Goal: Transaction & Acquisition: Book appointment/travel/reservation

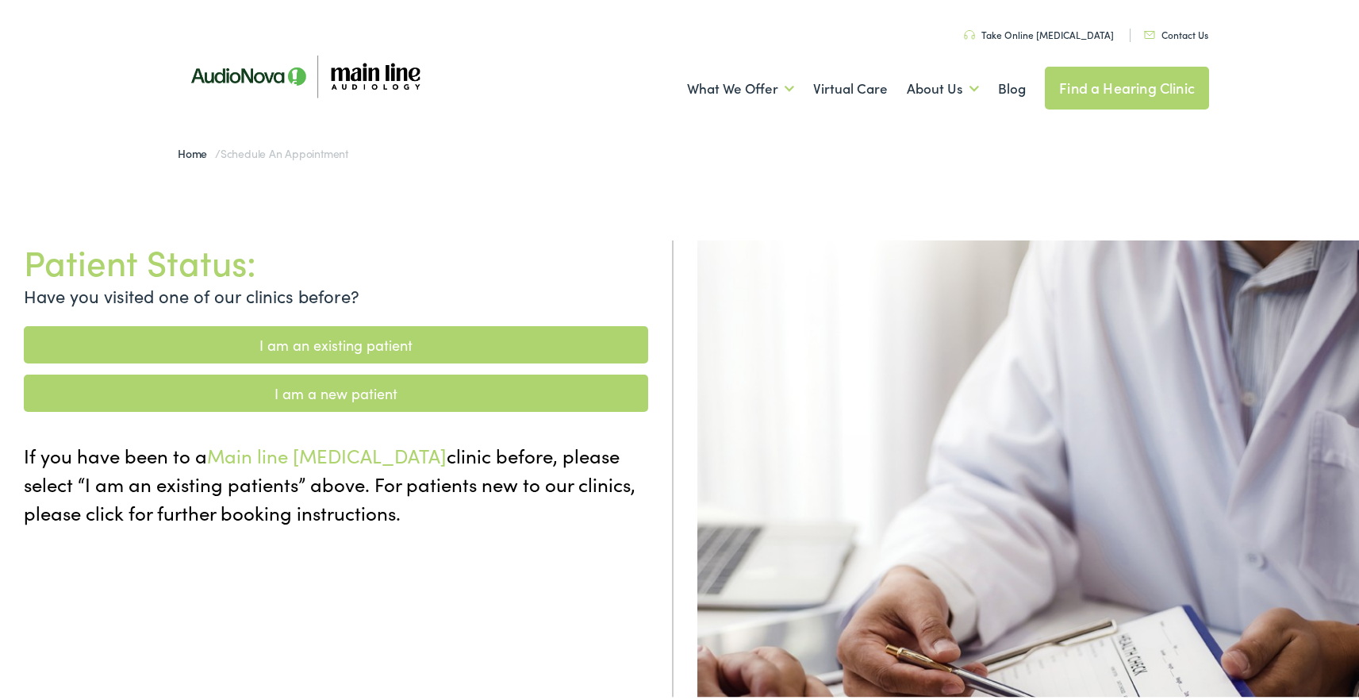
drag, startPoint x: 0, startPoint y: 0, endPoint x: 376, endPoint y: 341, distance: 507.9
click at [376, 341] on link "I am an existing patient" at bounding box center [336, 341] width 625 height 37
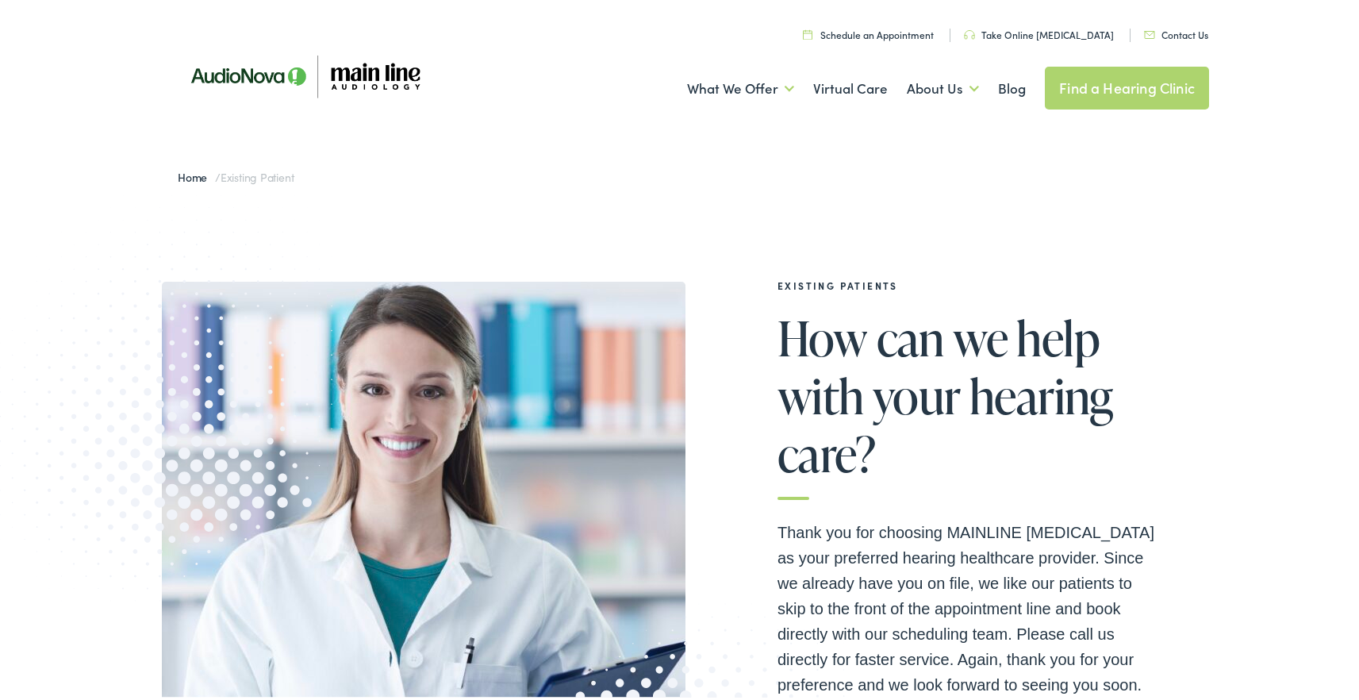
scroll to position [552, 0]
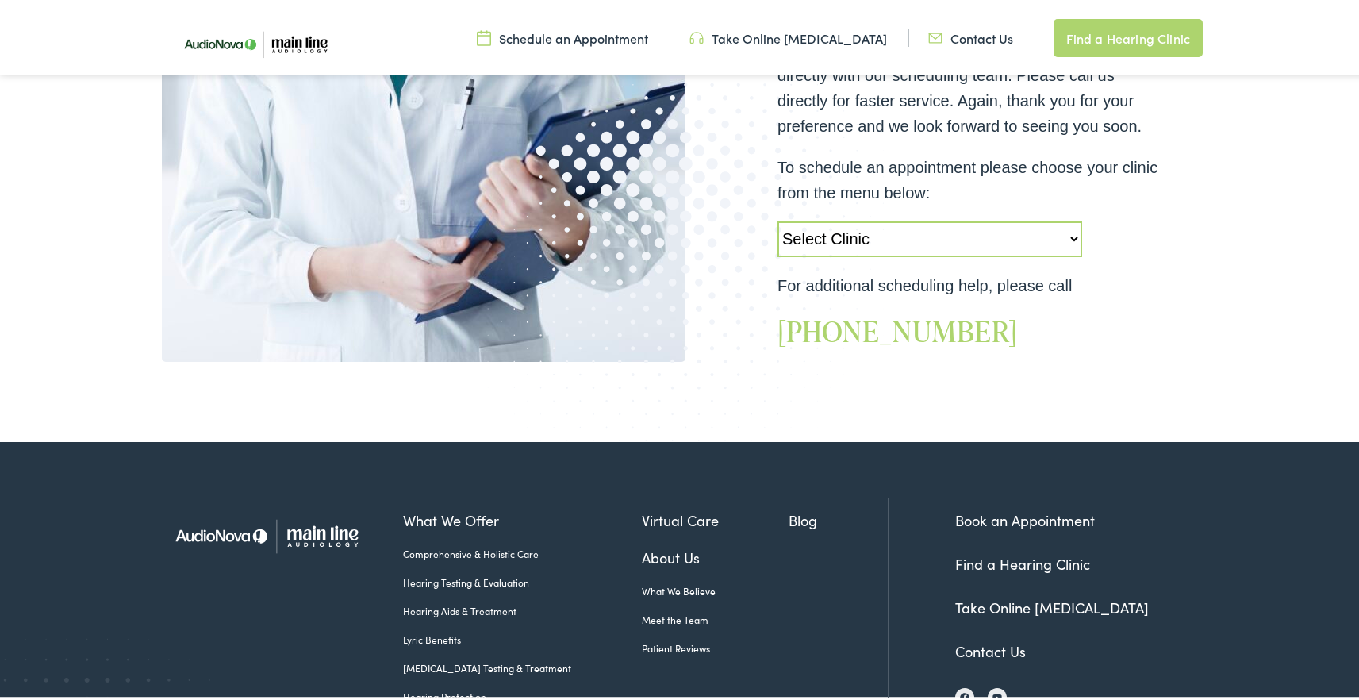
click at [977, 244] on select "Select Clinic [GEOGRAPHIC_DATA]-[GEOGRAPHIC_DATA]-AudioNova [STREET_ADDRESS]-Ma…" at bounding box center [930, 236] width 305 height 36
select select "[URL][DOMAIN_NAME]"
click at [778, 218] on select "Select Clinic [GEOGRAPHIC_DATA]-[GEOGRAPHIC_DATA]-AudioNova [STREET_ADDRESS]-Ma…" at bounding box center [930, 236] width 305 height 36
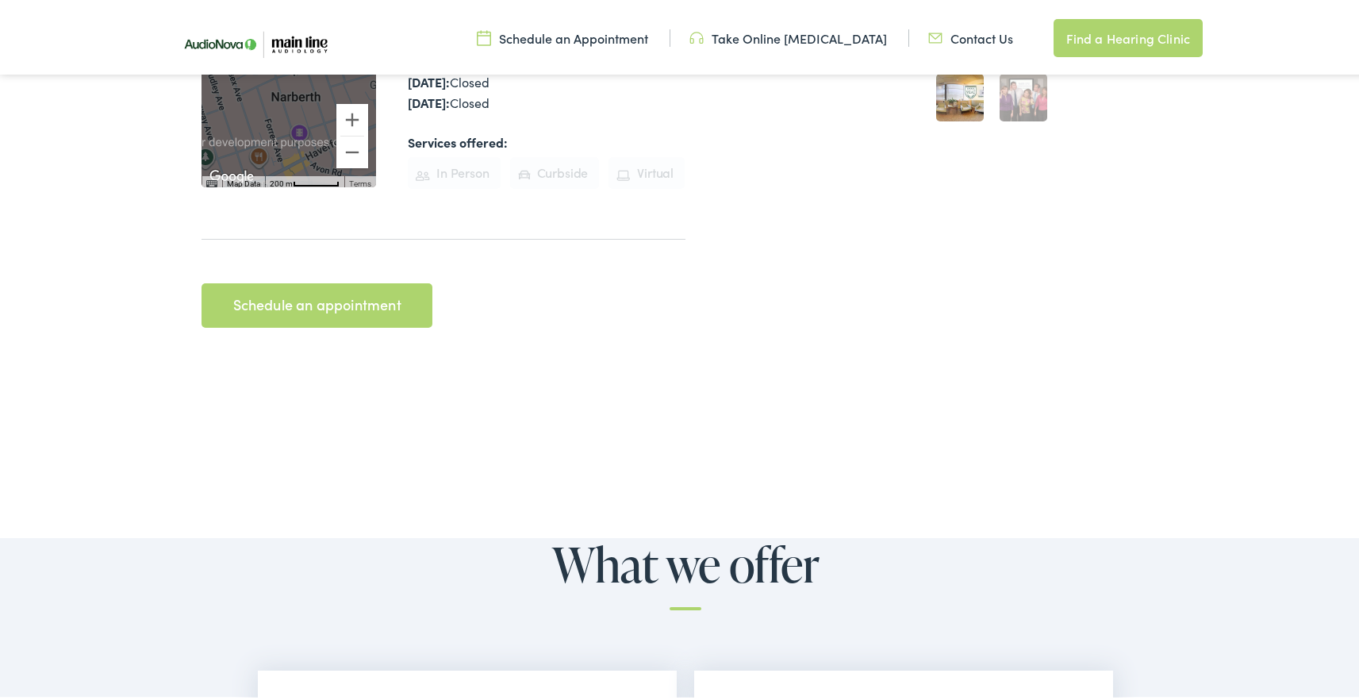
scroll to position [599, 0]
click at [326, 282] on link "Schedule an appointment" at bounding box center [317, 304] width 231 height 44
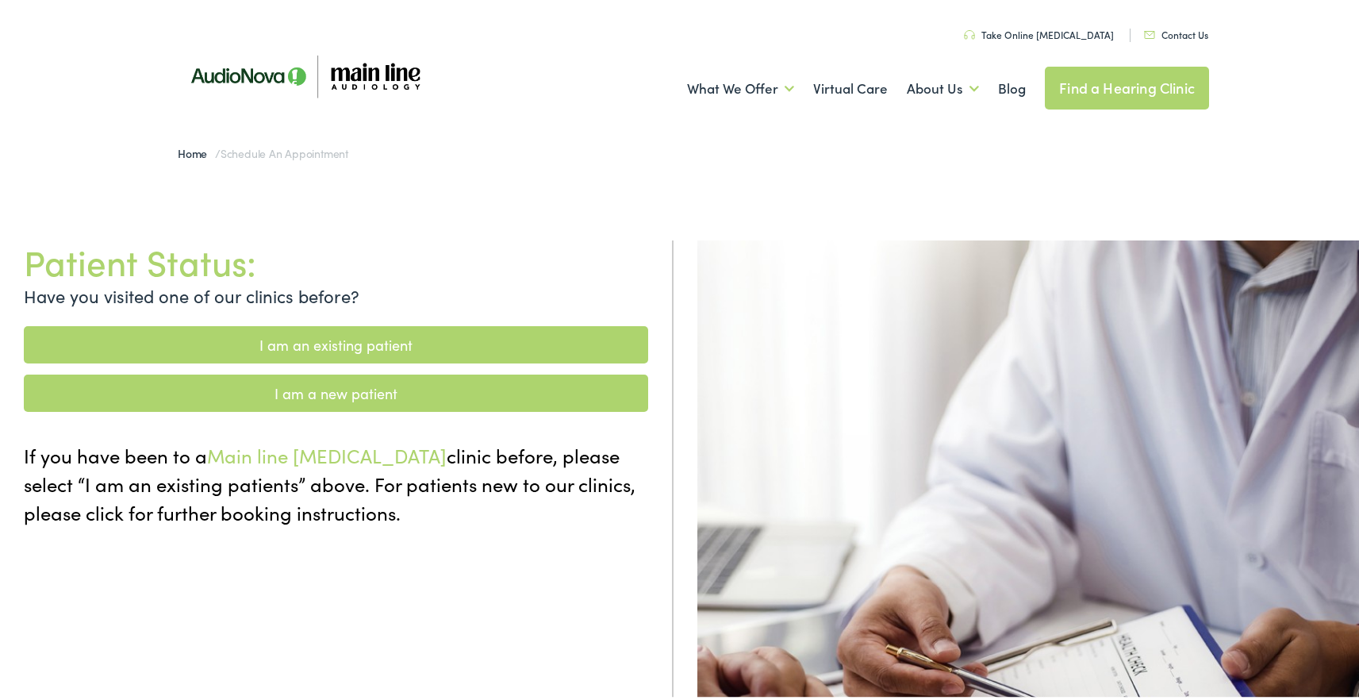
click at [397, 344] on link "I am an existing patient" at bounding box center [336, 341] width 625 height 37
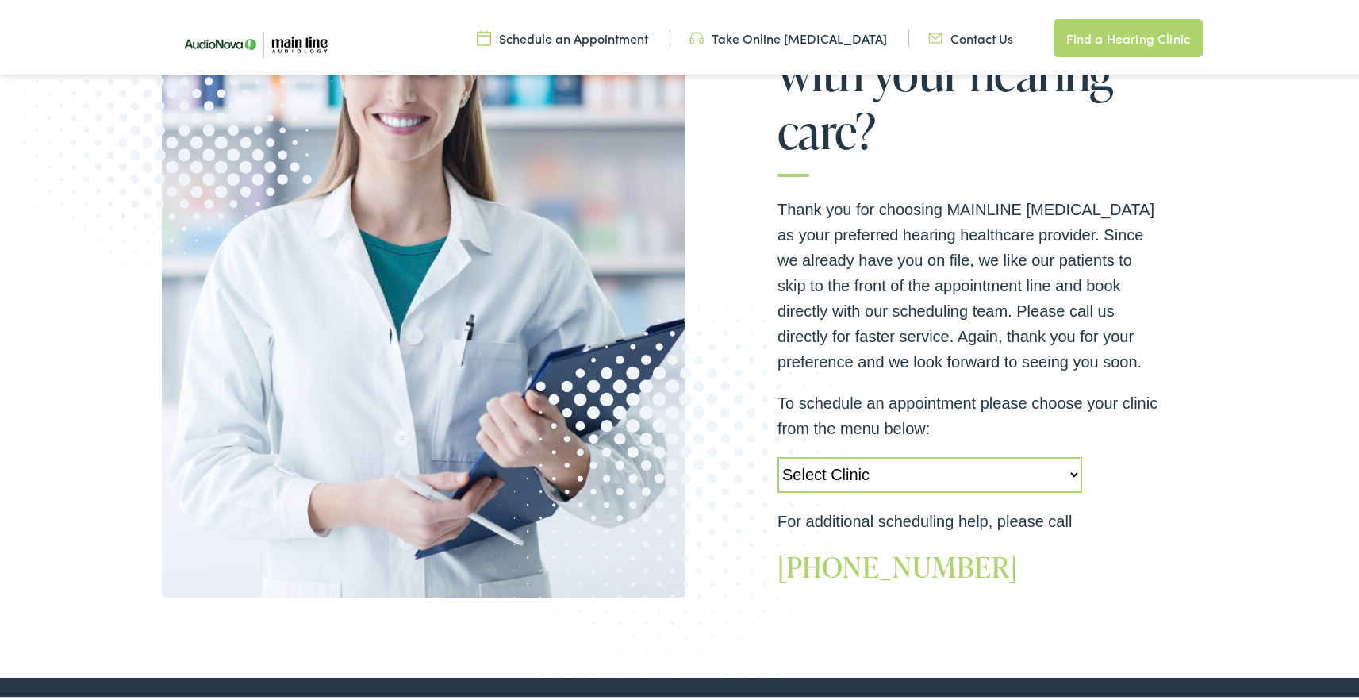
scroll to position [320, 0]
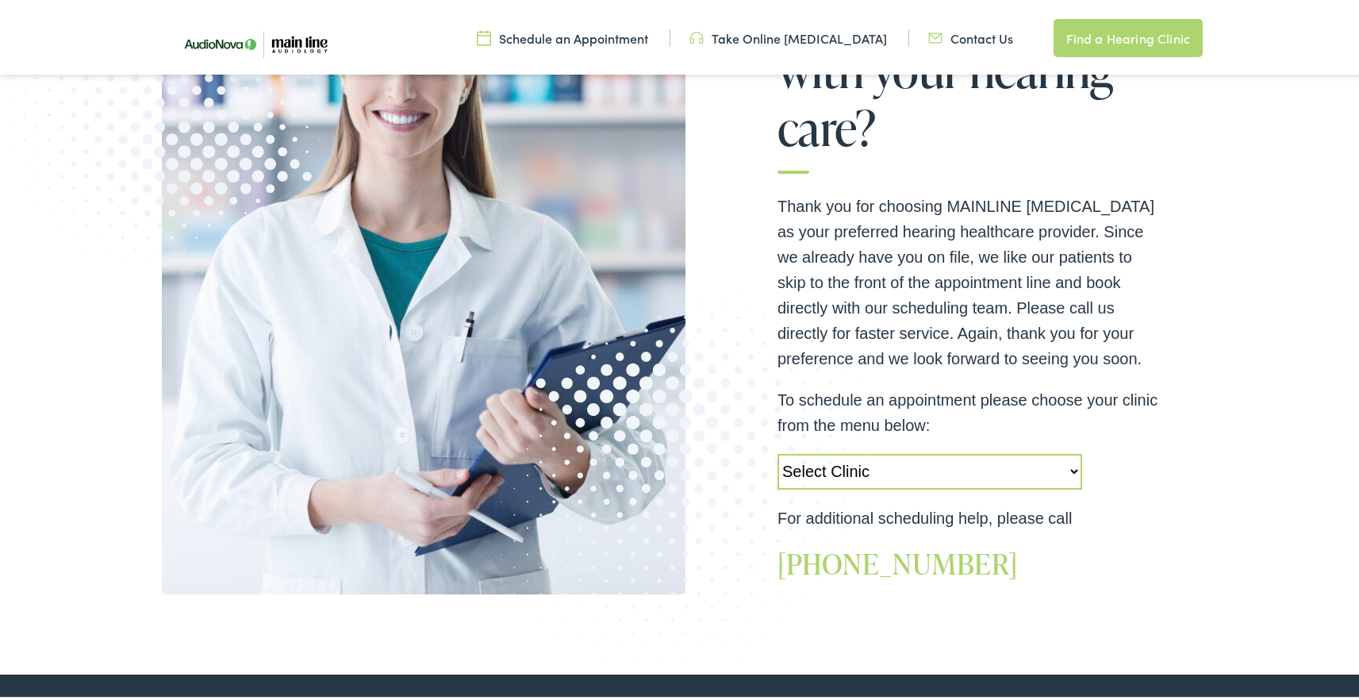
click at [990, 462] on select "Select Clinic Jenkintown-PA-AudioNova 505 Old York Road Audubon-PA-Main Line Au…" at bounding box center [930, 469] width 305 height 36
select select "https://mainline.alpacaaudiology.com/locations/narberth-pa/"
click at [778, 451] on select "Select Clinic Jenkintown-PA-AudioNova 505 Old York Road Audubon-PA-Main Line Au…" at bounding box center [930, 469] width 305 height 36
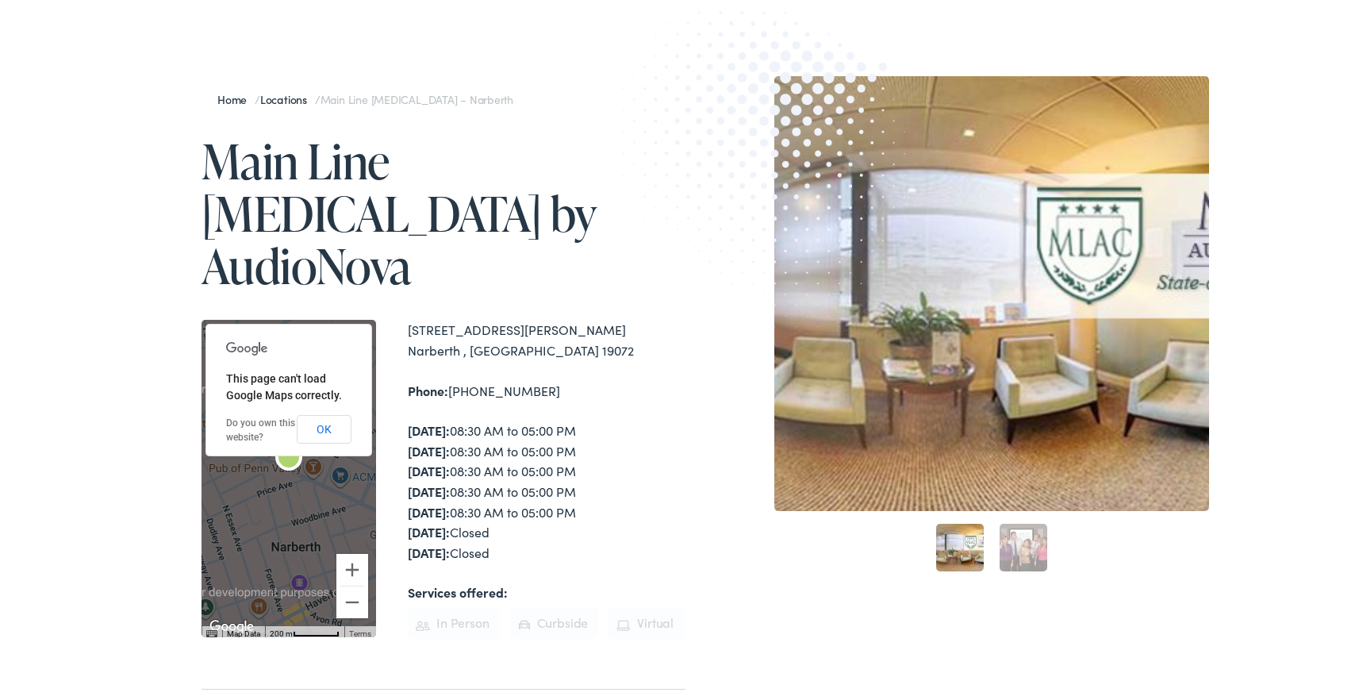
scroll to position [252, 0]
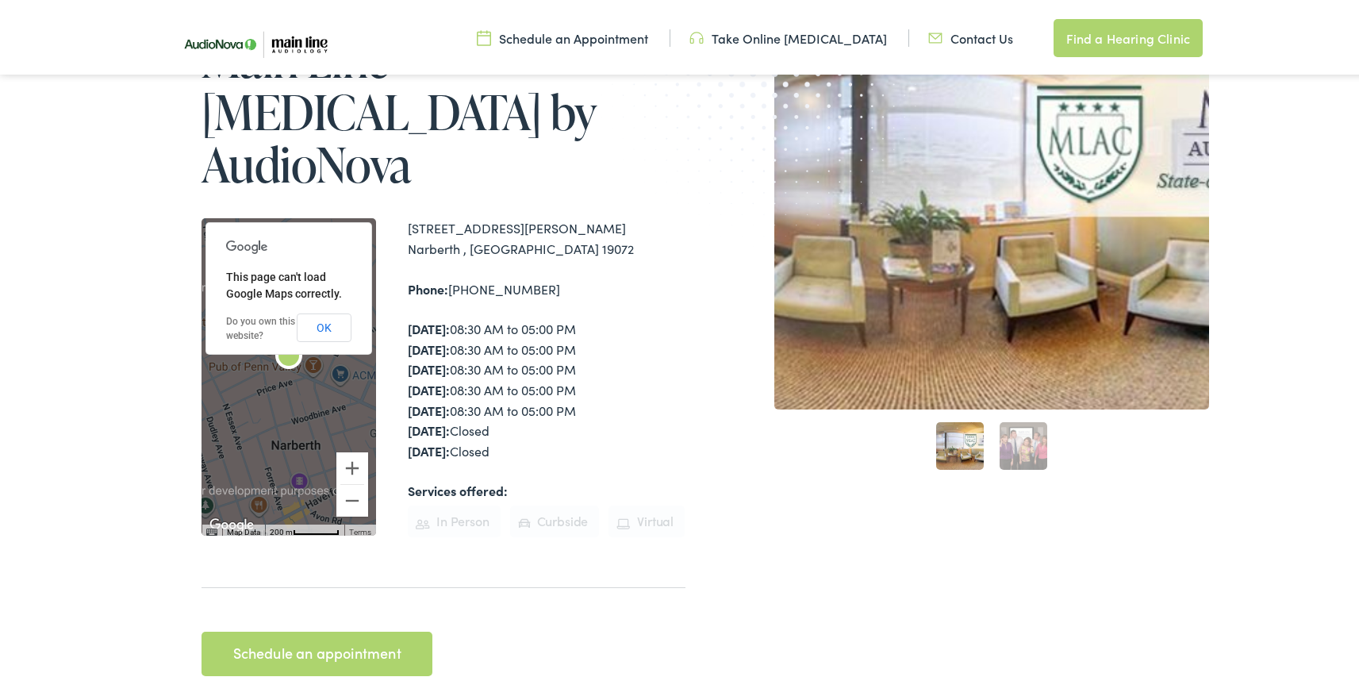
click at [560, 26] on link "Schedule an Appointment" at bounding box center [562, 34] width 171 height 17
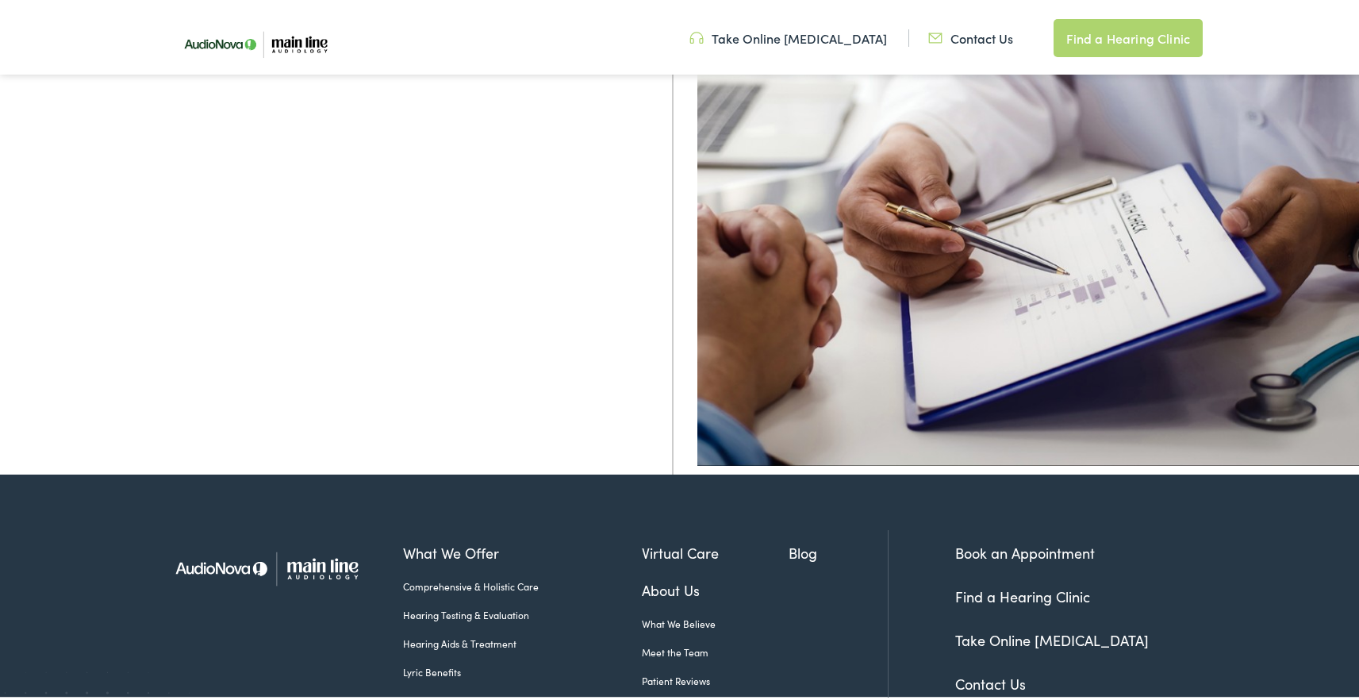
scroll to position [456, 0]
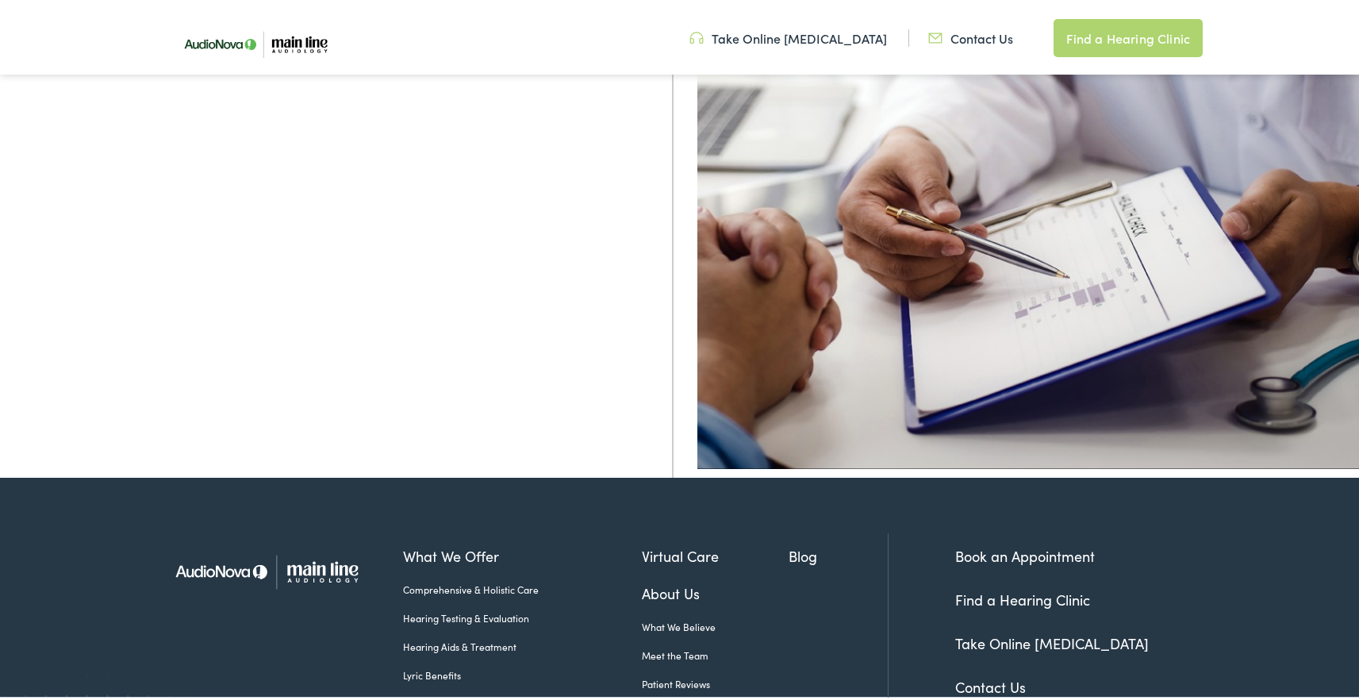
click at [1001, 556] on link "Book an Appointment" at bounding box center [1025, 553] width 140 height 20
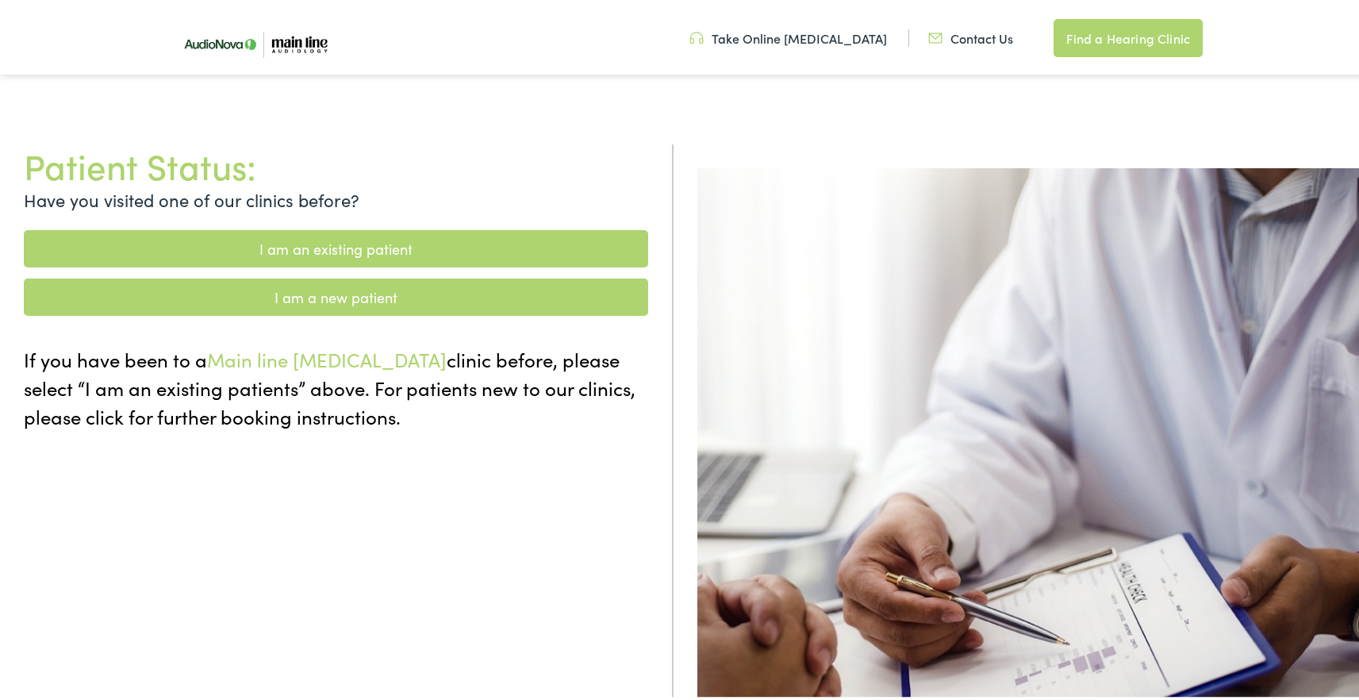
scroll to position [17, 0]
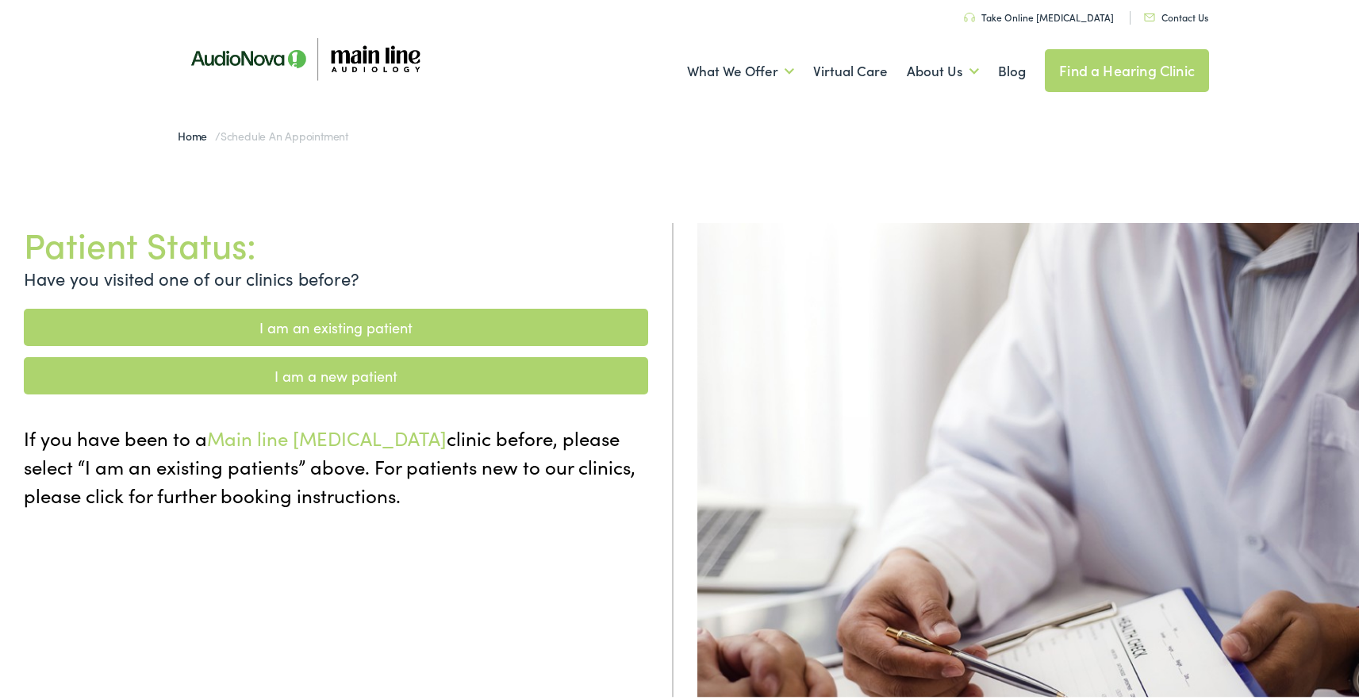
click at [309, 311] on link "I am an existing patient" at bounding box center [336, 324] width 625 height 37
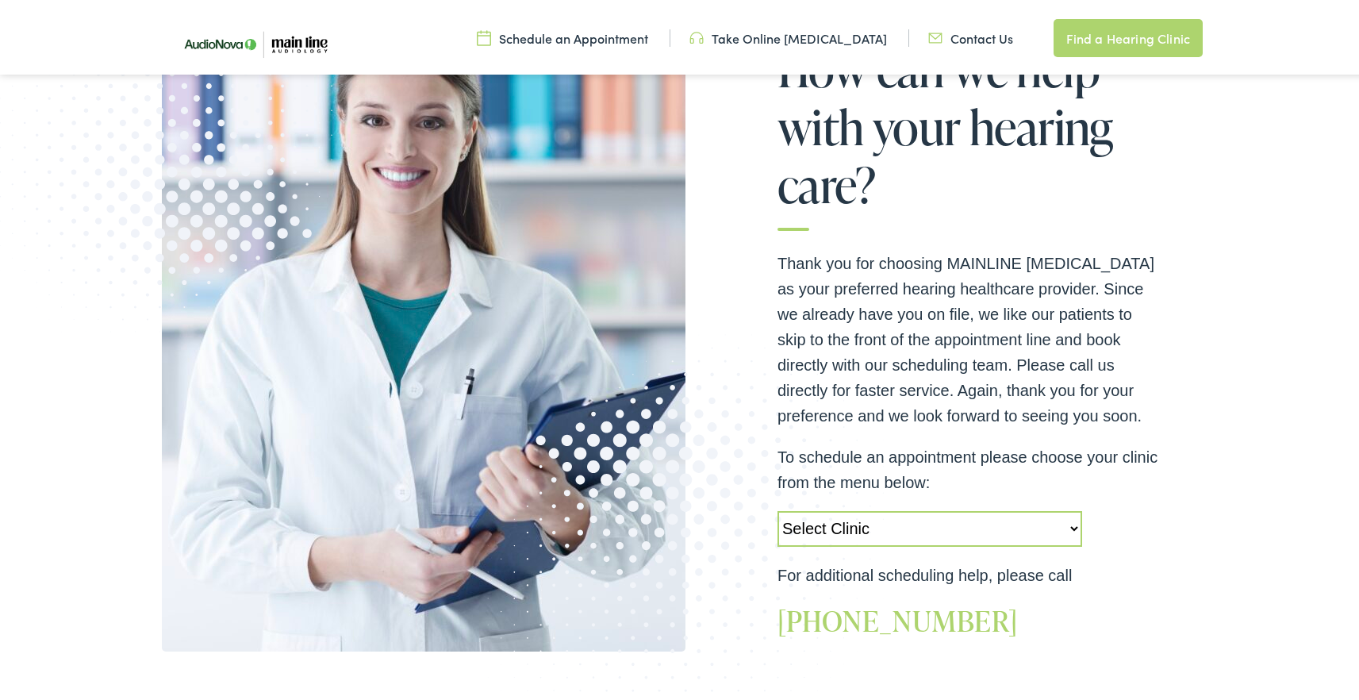
scroll to position [270, 0]
